Goal: Check status: Check status

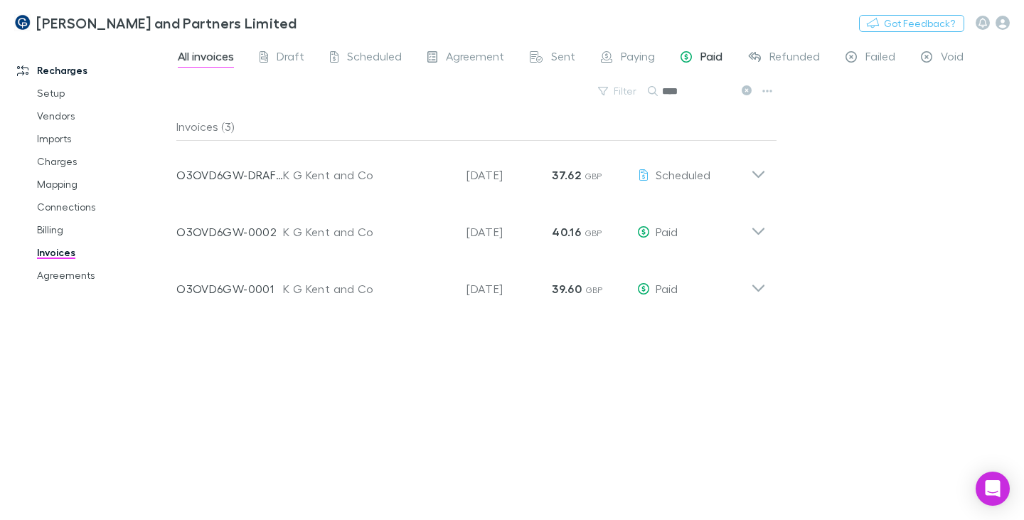
click at [708, 55] on span "Paid" at bounding box center [712, 58] width 22 height 18
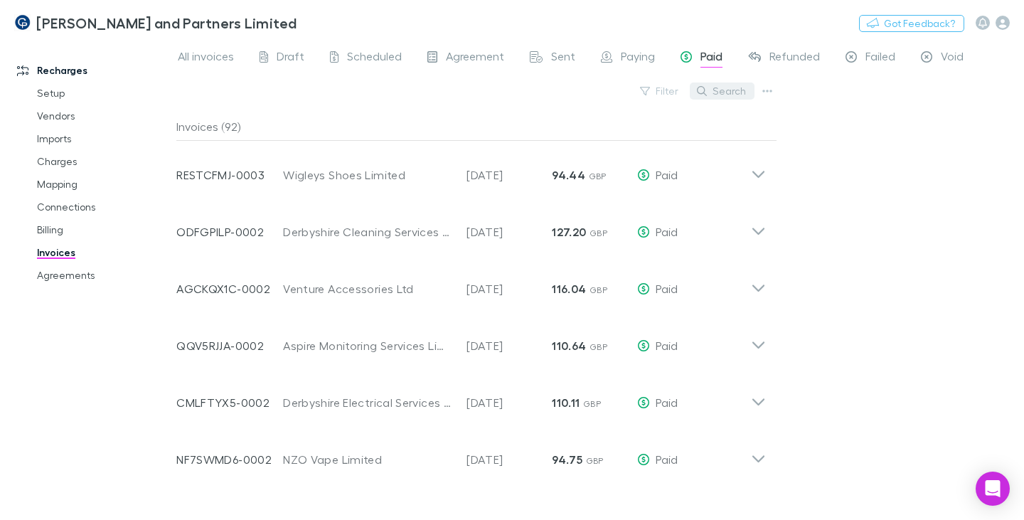
click at [726, 88] on button "Search" at bounding box center [722, 90] width 65 height 17
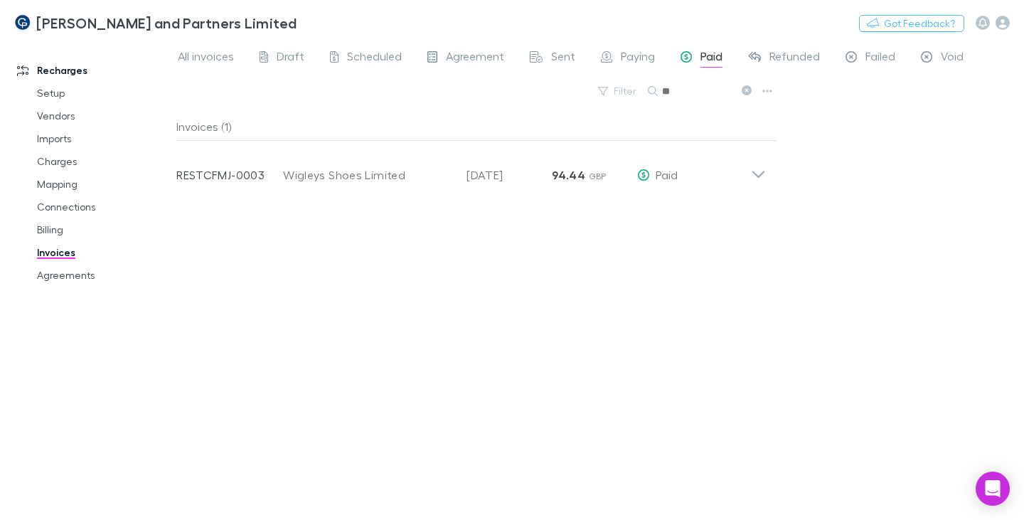
type input "*"
